Goal: Task Accomplishment & Management: Manage account settings

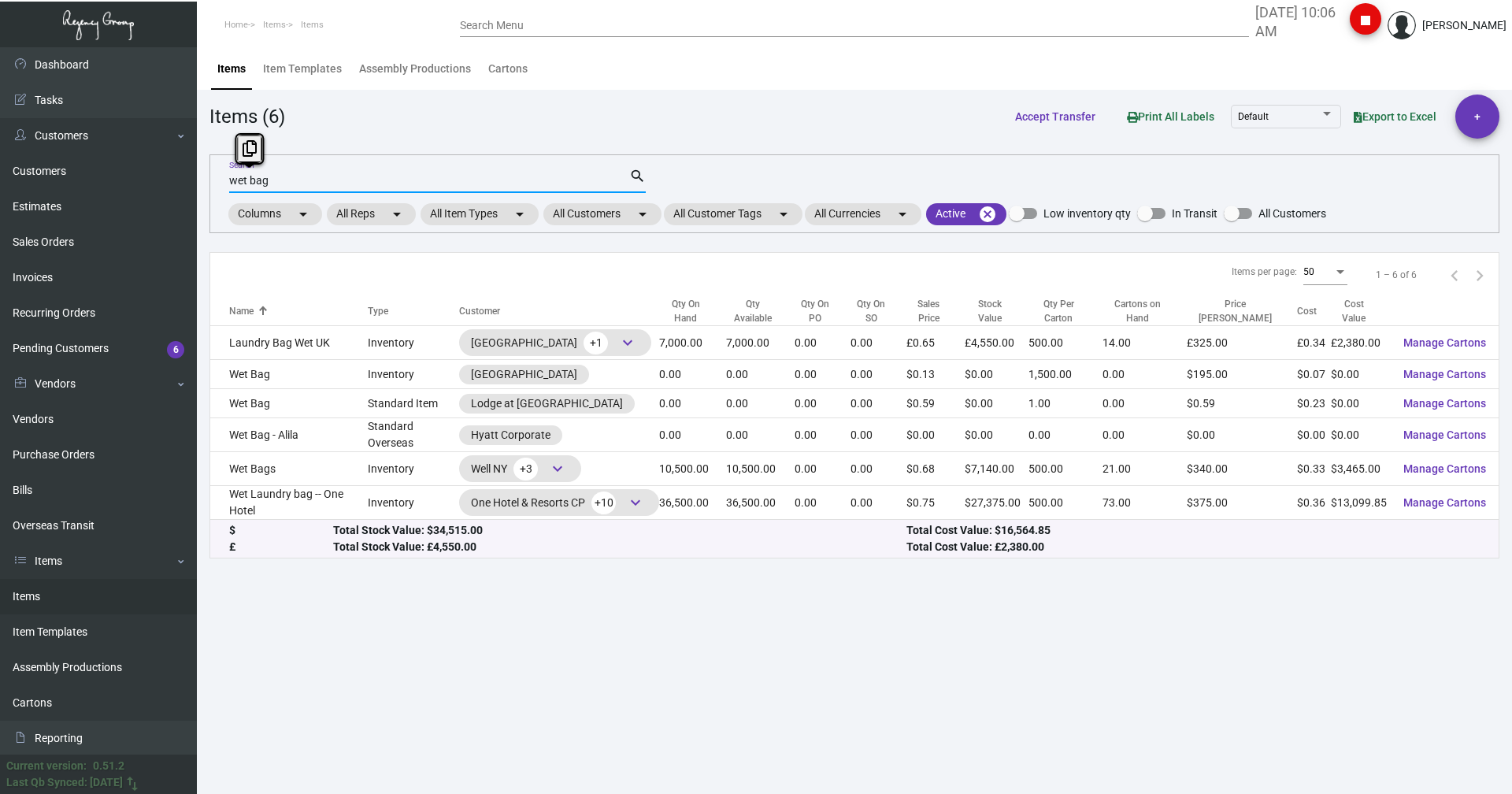
drag, startPoint x: 294, startPoint y: 182, endPoint x: 217, endPoint y: 184, distance: 77.0
click at [219, 184] on div "wet bag Search search Columns arrow_drop_down All Reps arrow_drop_down All Item…" at bounding box center [854, 193] width 1290 height 79
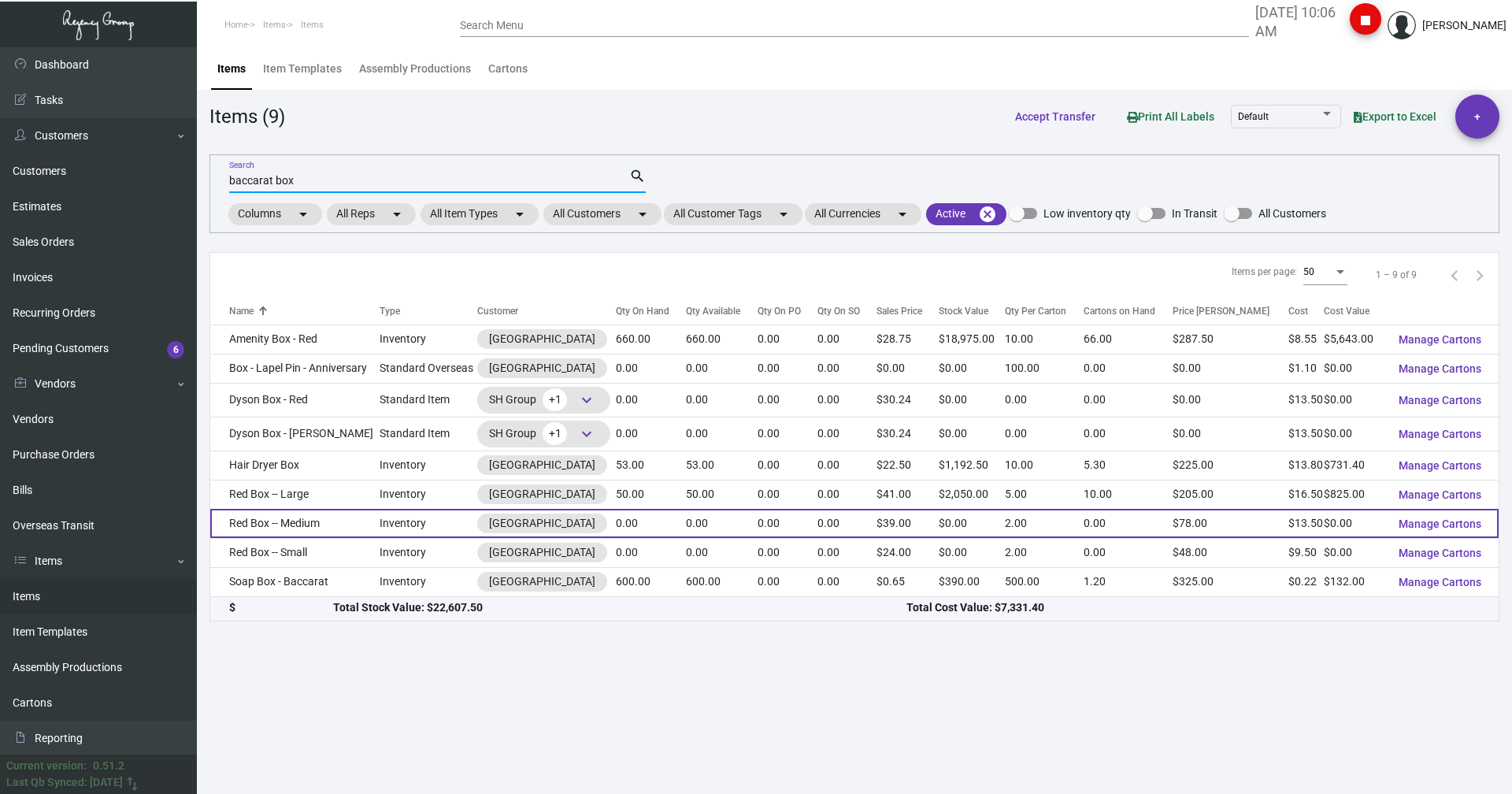
type input "baccarat box"
click at [252, 530] on td "Red Box -- Medium" at bounding box center [295, 524] width 169 height 29
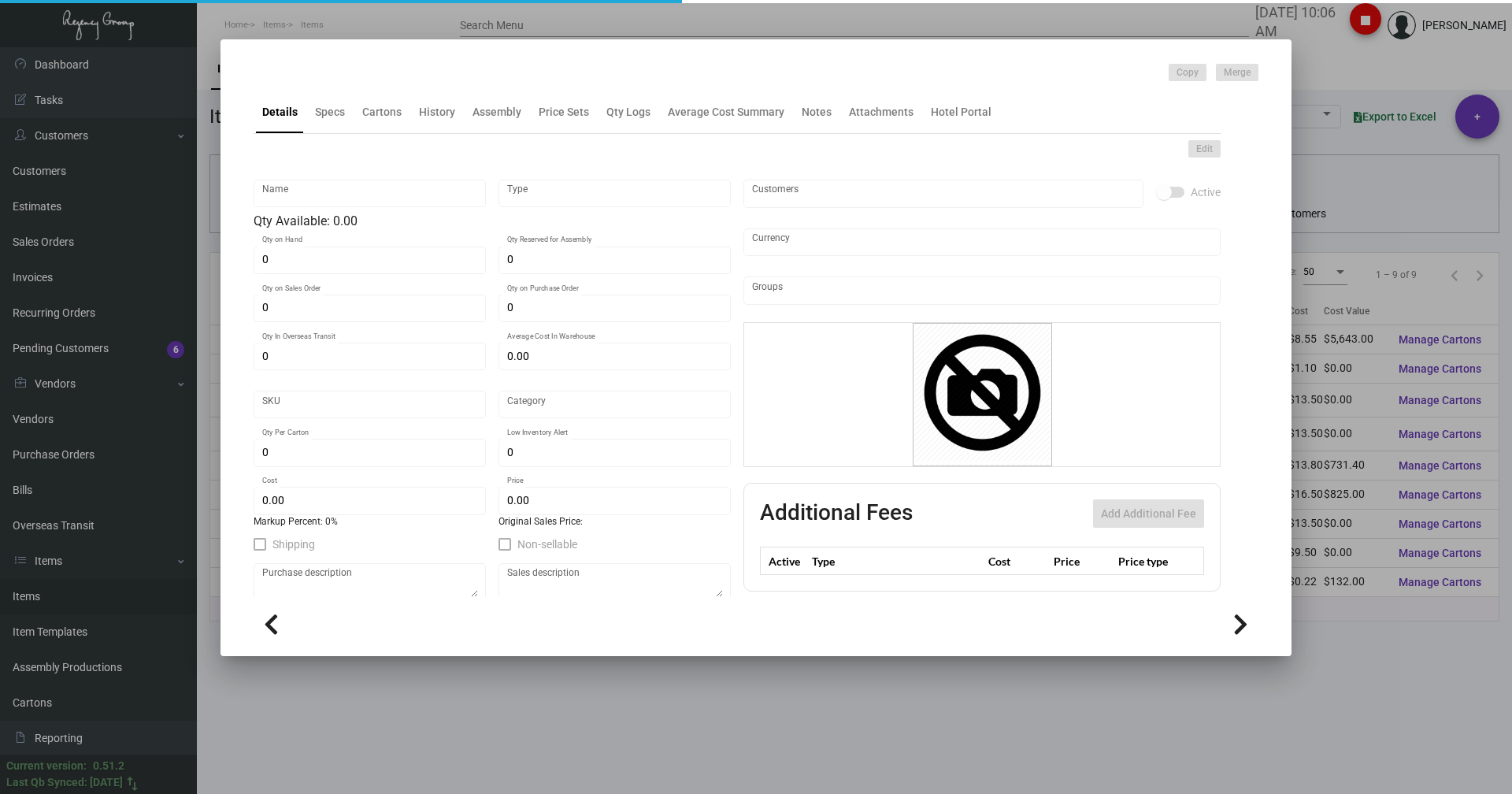
type input "Red Box -- Medium"
type input "Inventory"
type input "$ 13.50"
type input "B-RBXMD-01"
type input "Overseas"
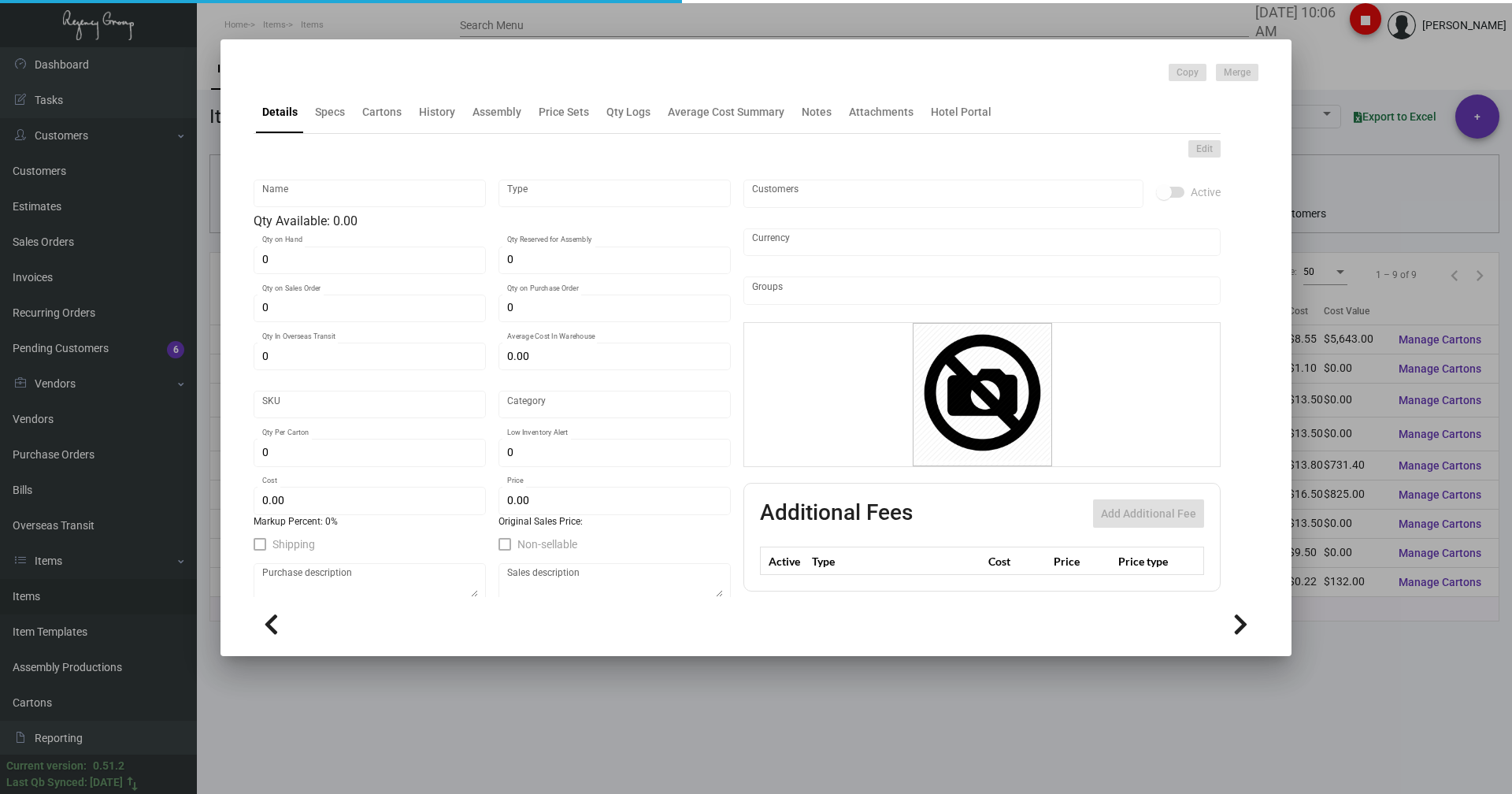
type input "2"
type input "$ 13.50"
type input "$ 39.00"
checkbox input "true"
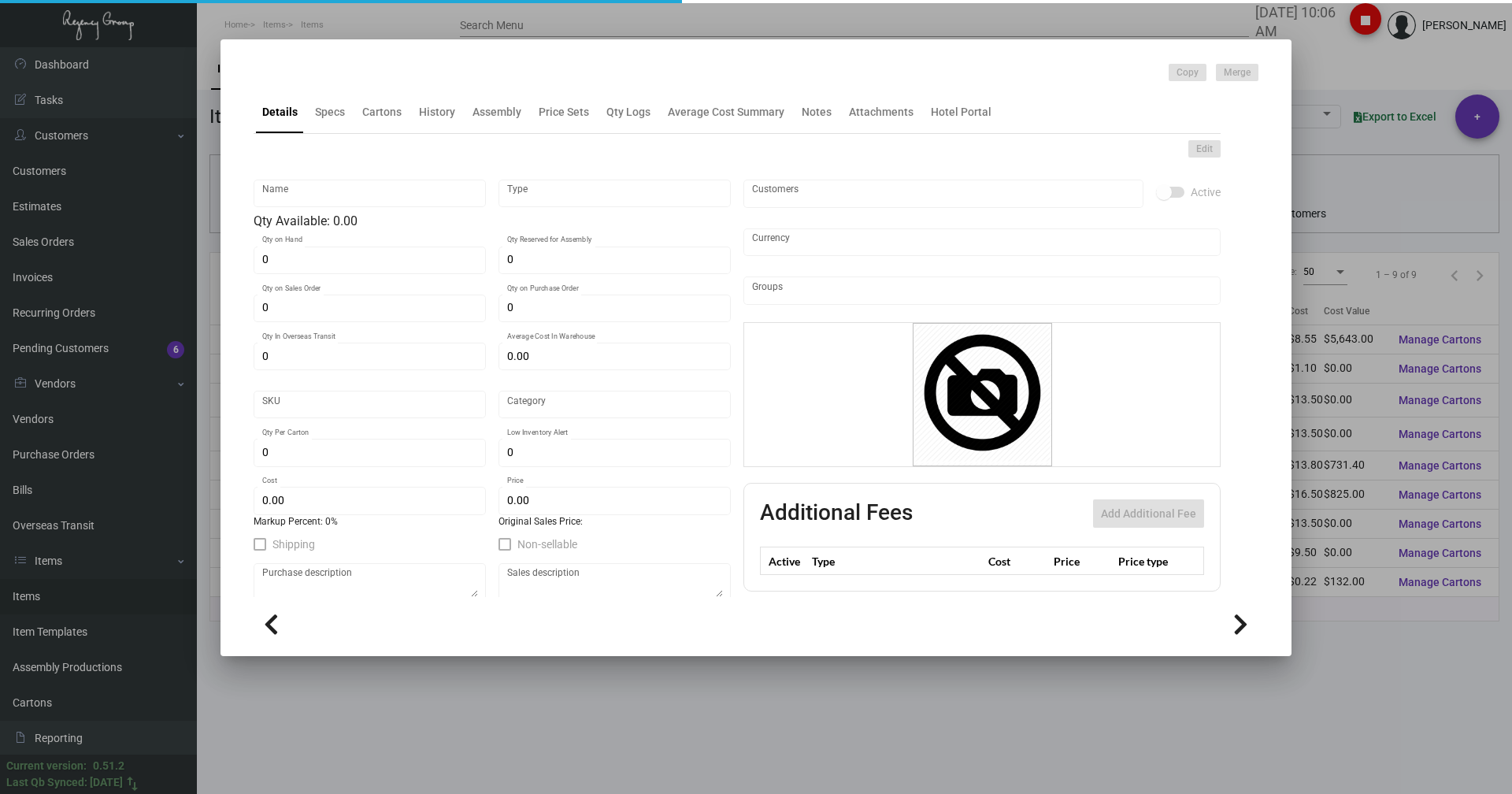
type input "United States Dollar $"
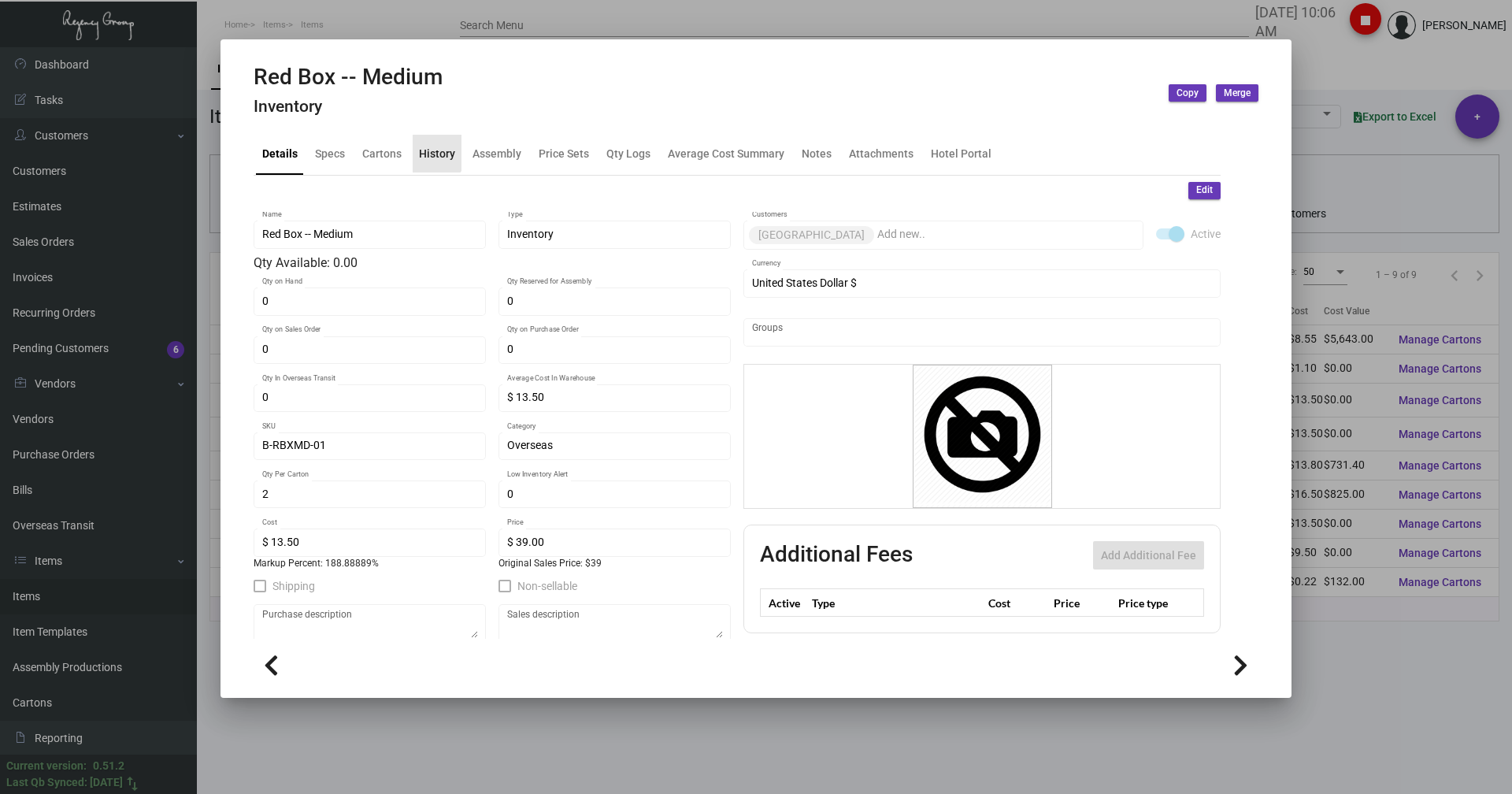
click at [424, 150] on div "History" at bounding box center [438, 153] width 36 height 16
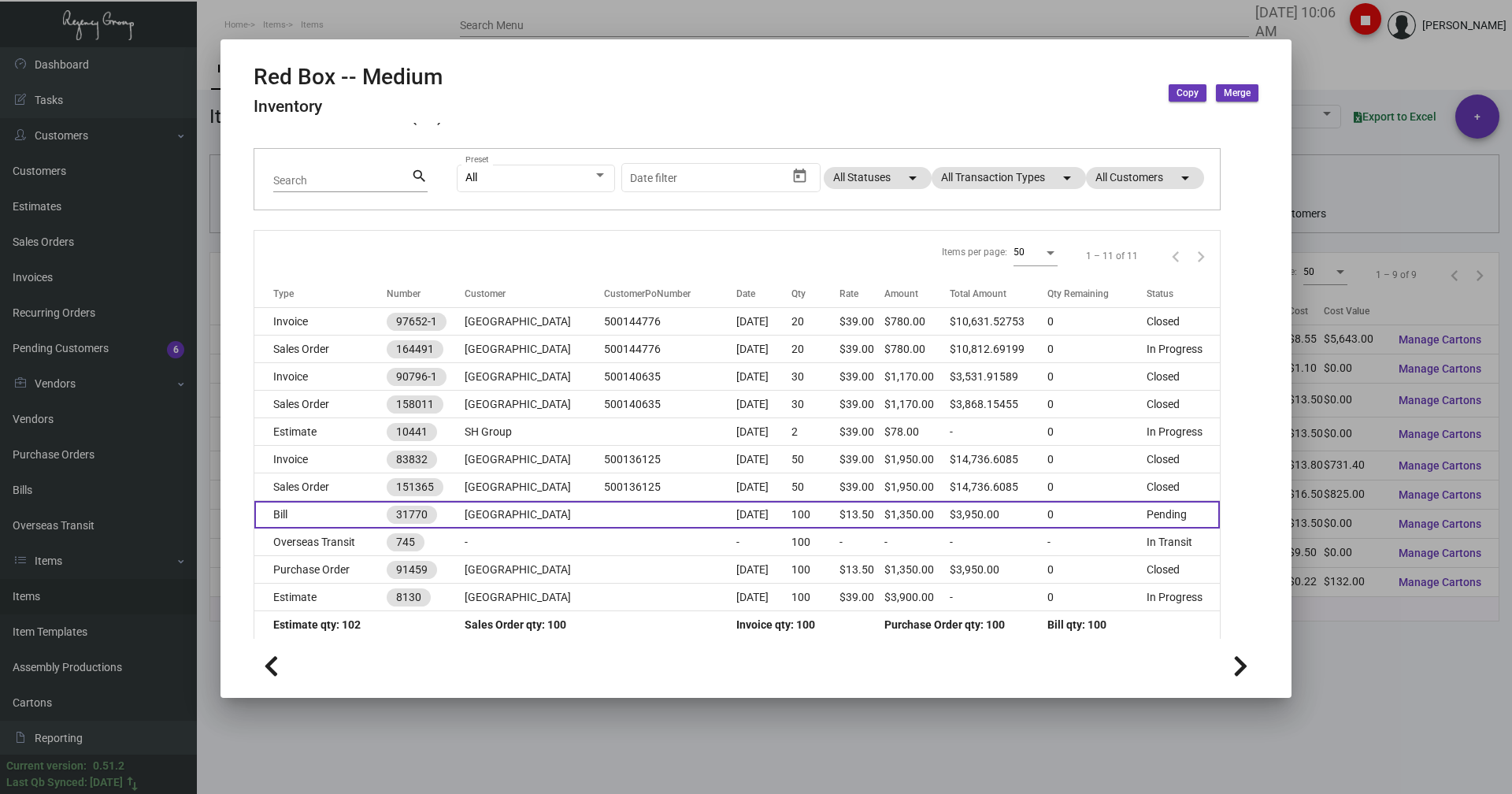
scroll to position [101, 0]
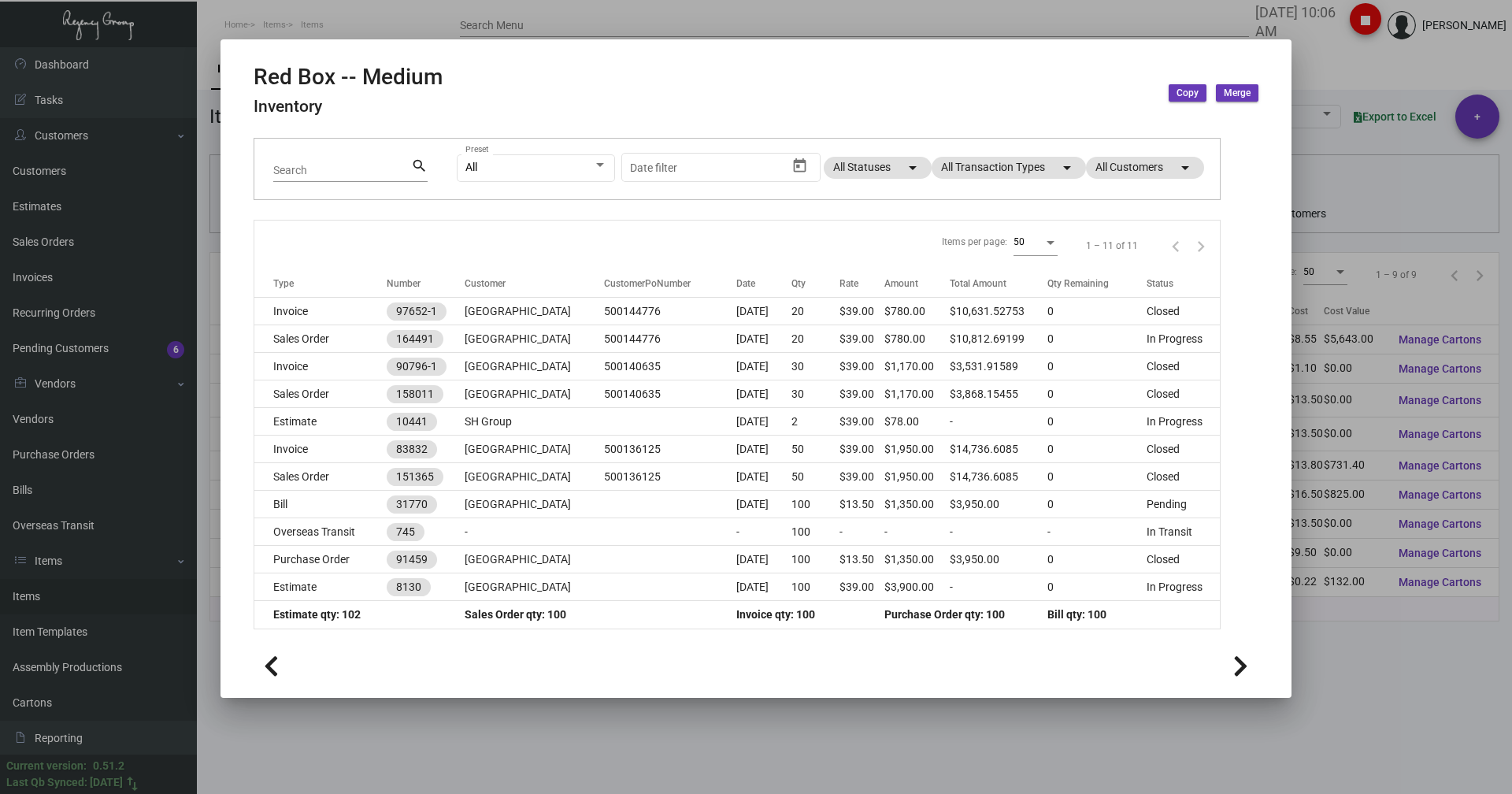
click at [1335, 72] on div at bounding box center [756, 397] width 1512 height 794
